Goal: Check status

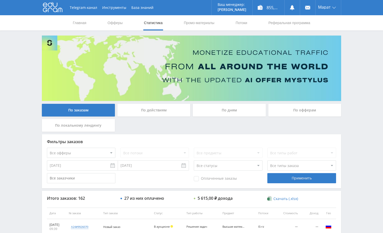
click at [354, 94] on div "Telegram-канал Инструменты База знаний Ваш менеджер: Alex Alex Online @edugram_…" at bounding box center [191, 213] width 383 height 426
click at [355, 73] on div "Telegram-канал Инструменты База знаний Ваш менеджер: Alex Alex Online @edugram_…" at bounding box center [191, 213] width 383 height 426
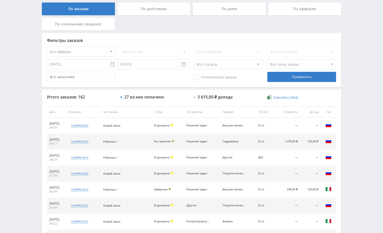
scroll to position [101, 0]
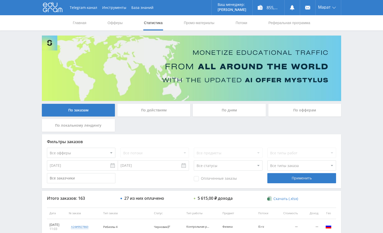
click at [352, 87] on div "Telegram-канал Инструменты База знаний Ваш менеджер: [PERSON_NAME] Alex Online …" at bounding box center [191, 213] width 383 height 426
click at [357, 87] on div "Telegram-канал Инструменты База знаний Ваш менеджер: Alex Alex Online @edugram_…" at bounding box center [191, 213] width 383 height 426
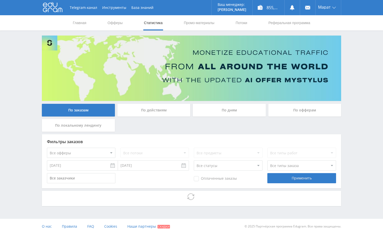
click at [355, 114] on div "Telegram-канал Инструменты База знаний Ваш менеджер: [PERSON_NAME] Alex Online …" at bounding box center [191, 117] width 383 height 234
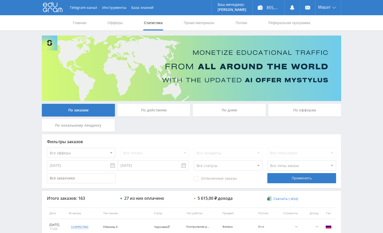
click at [354, 114] on div "Telegram-канал Инструменты База знаний Ваш менеджер: [PERSON_NAME] Alex Online …" at bounding box center [191, 213] width 383 height 426
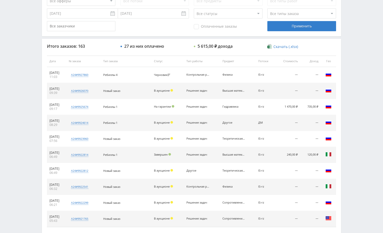
scroll to position [152, 0]
click at [370, 95] on div "Telegram-канал Инструменты База знаний Ваш менеджер: [PERSON_NAME] Alex Online …" at bounding box center [191, 61] width 383 height 426
click at [346, 94] on div "Telegram-канал Инструменты База знаний Ваш менеджер: [PERSON_NAME] Alex Online …" at bounding box center [191, 61] width 383 height 426
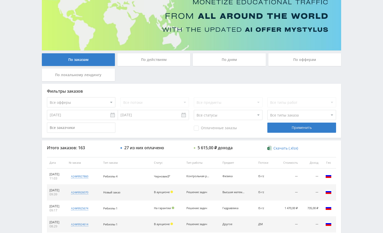
scroll to position [0, 0]
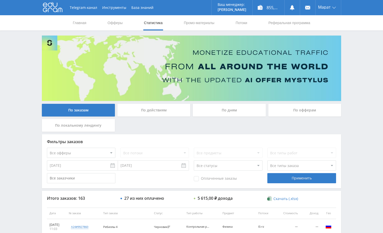
click at [359, 81] on div "Telegram-канал Инструменты База знаний Ваш менеджер: [PERSON_NAME] Alex Online …" at bounding box center [191, 213] width 383 height 426
click at [355, 104] on div "Telegram-канал Инструменты База знаний Ваш менеджер: [PERSON_NAME] Alex Online …" at bounding box center [191, 213] width 383 height 426
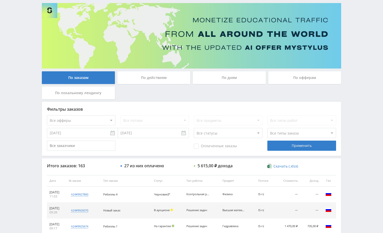
scroll to position [101, 0]
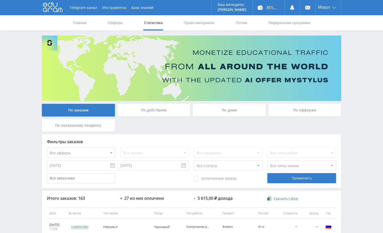
click at [355, 109] on div "Telegram-канал Инструменты База знаний Ваш менеджер: [PERSON_NAME] Alex Online …" at bounding box center [191, 213] width 383 height 426
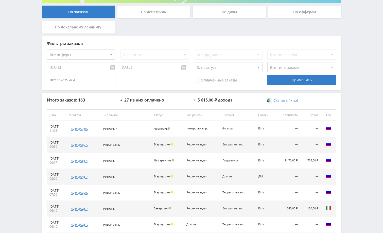
scroll to position [51, 0]
